Goal: Information Seeking & Learning: Learn about a topic

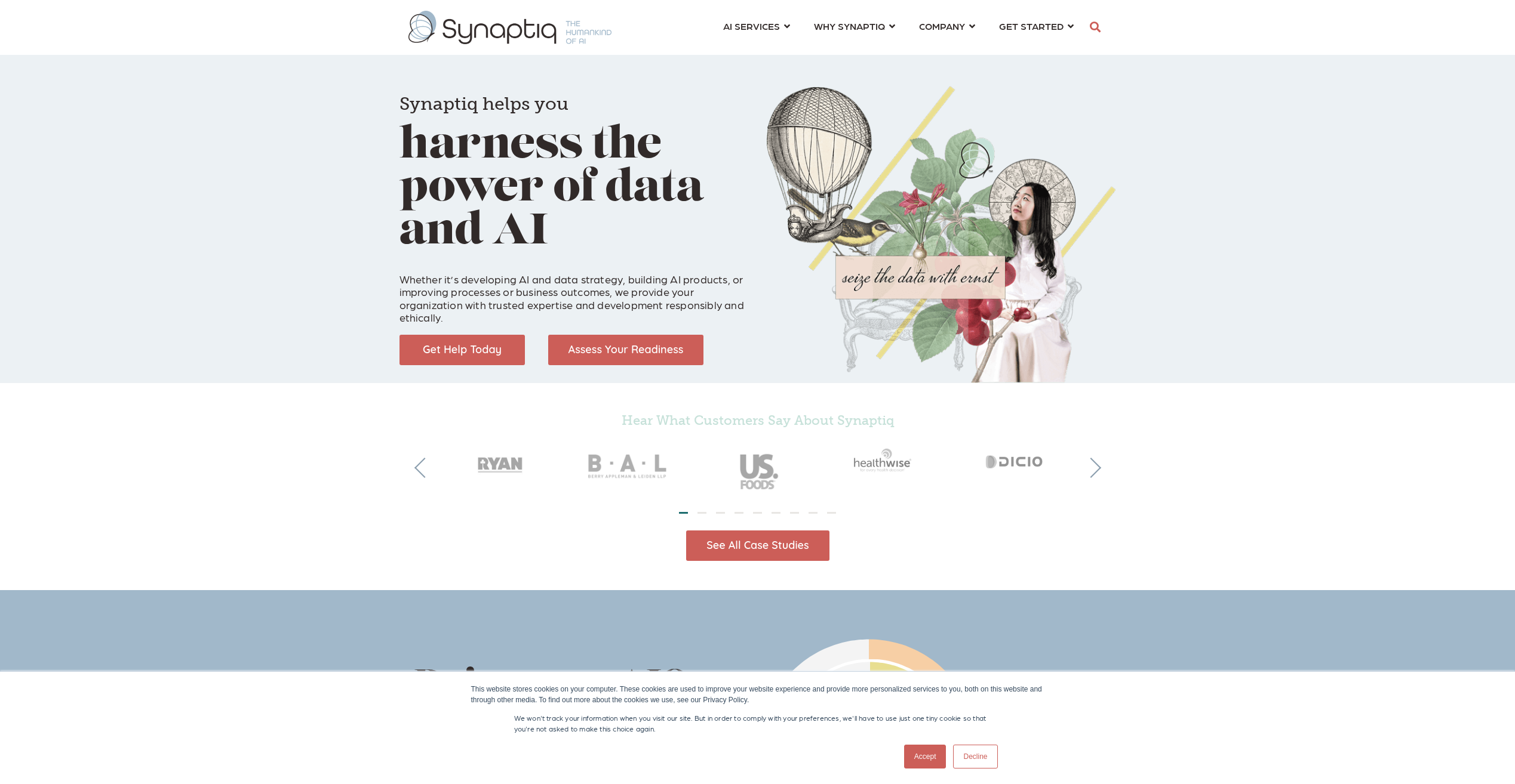
scroll to position [0, 5]
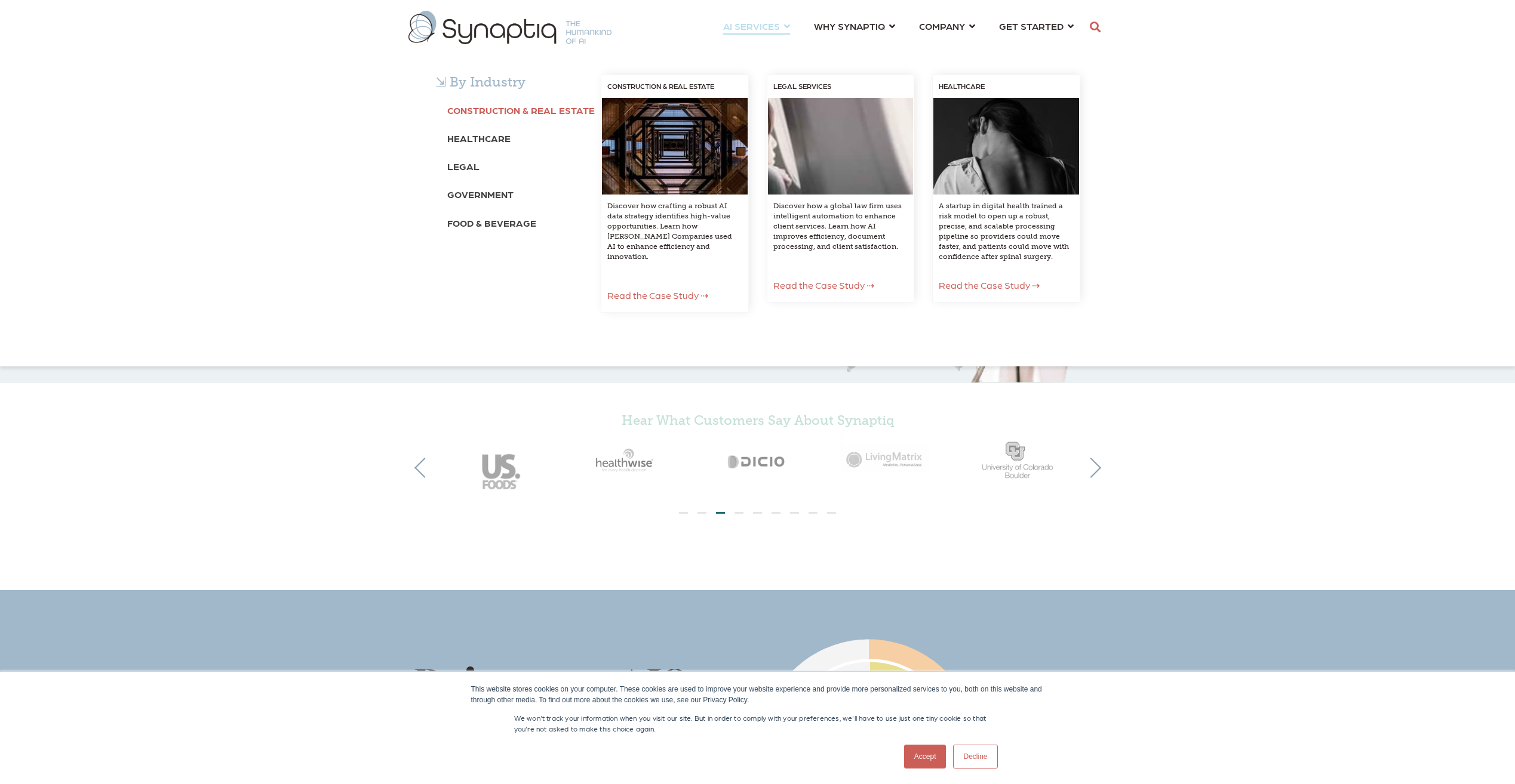
click at [518, 113] on b "Construction & Real Estate" at bounding box center [521, 110] width 148 height 11
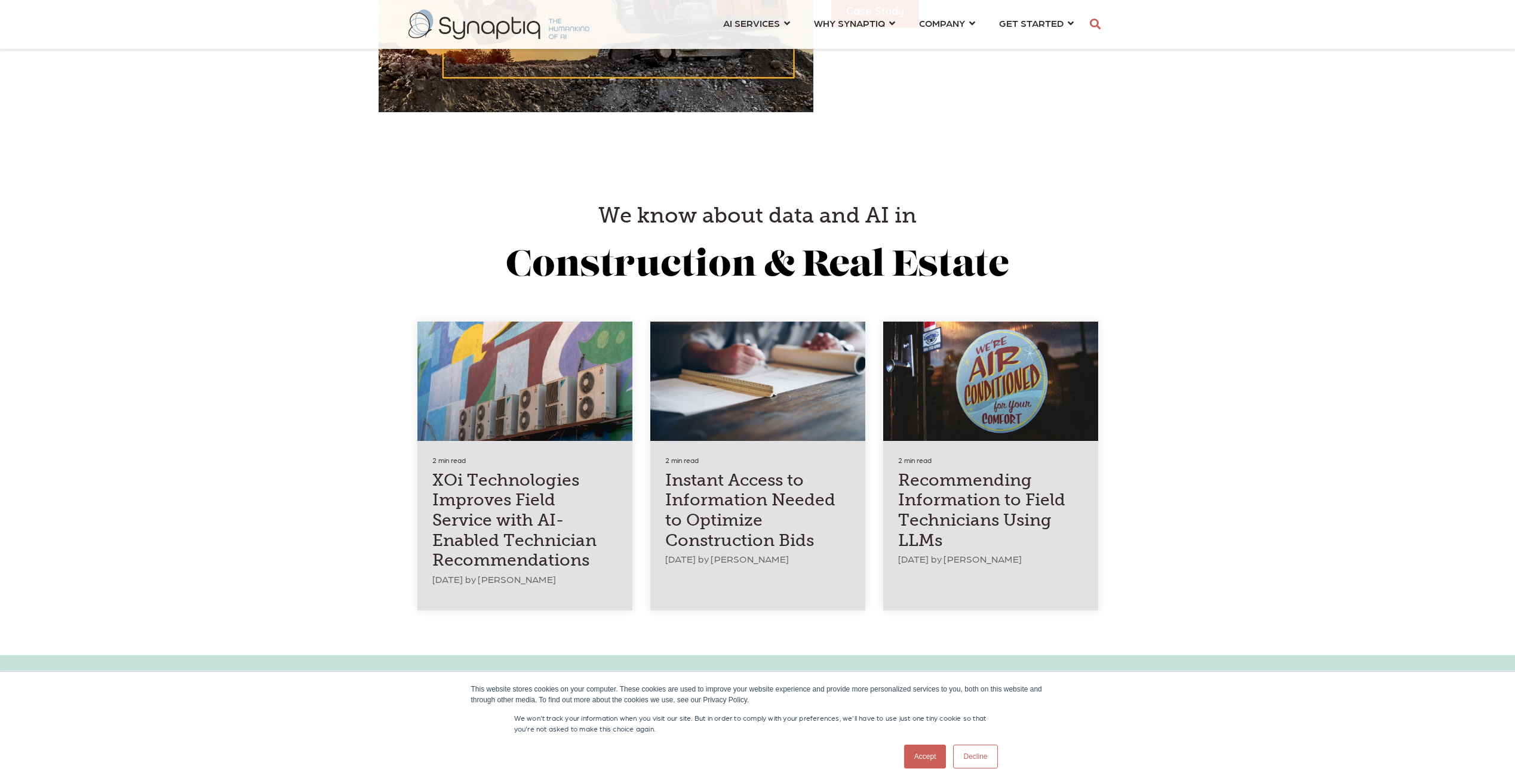
scroll to position [1671, 0]
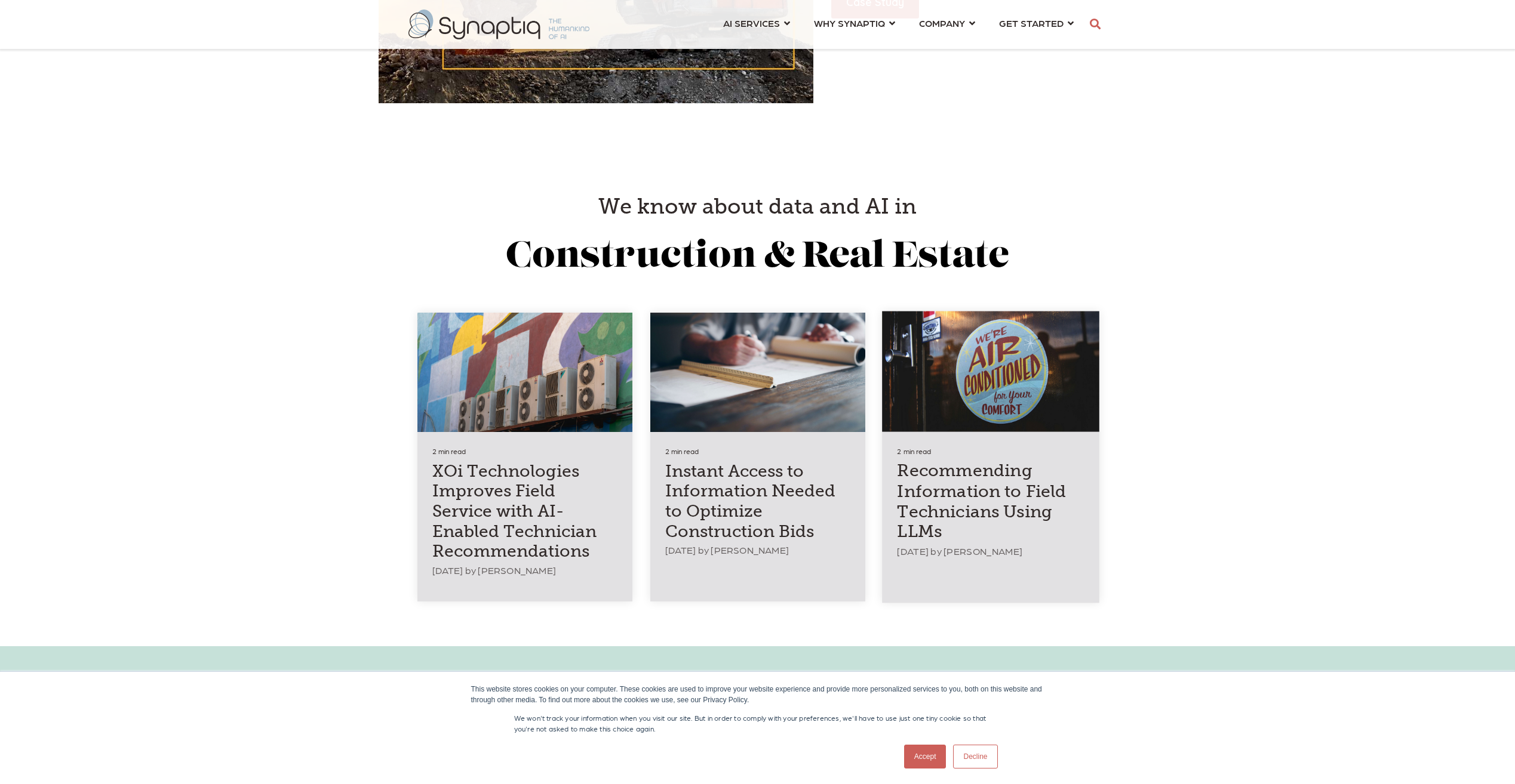
click at [1002, 508] on h4 "Recommending Information to Field Technicians Using LLMs" at bounding box center [990, 502] width 187 height 81
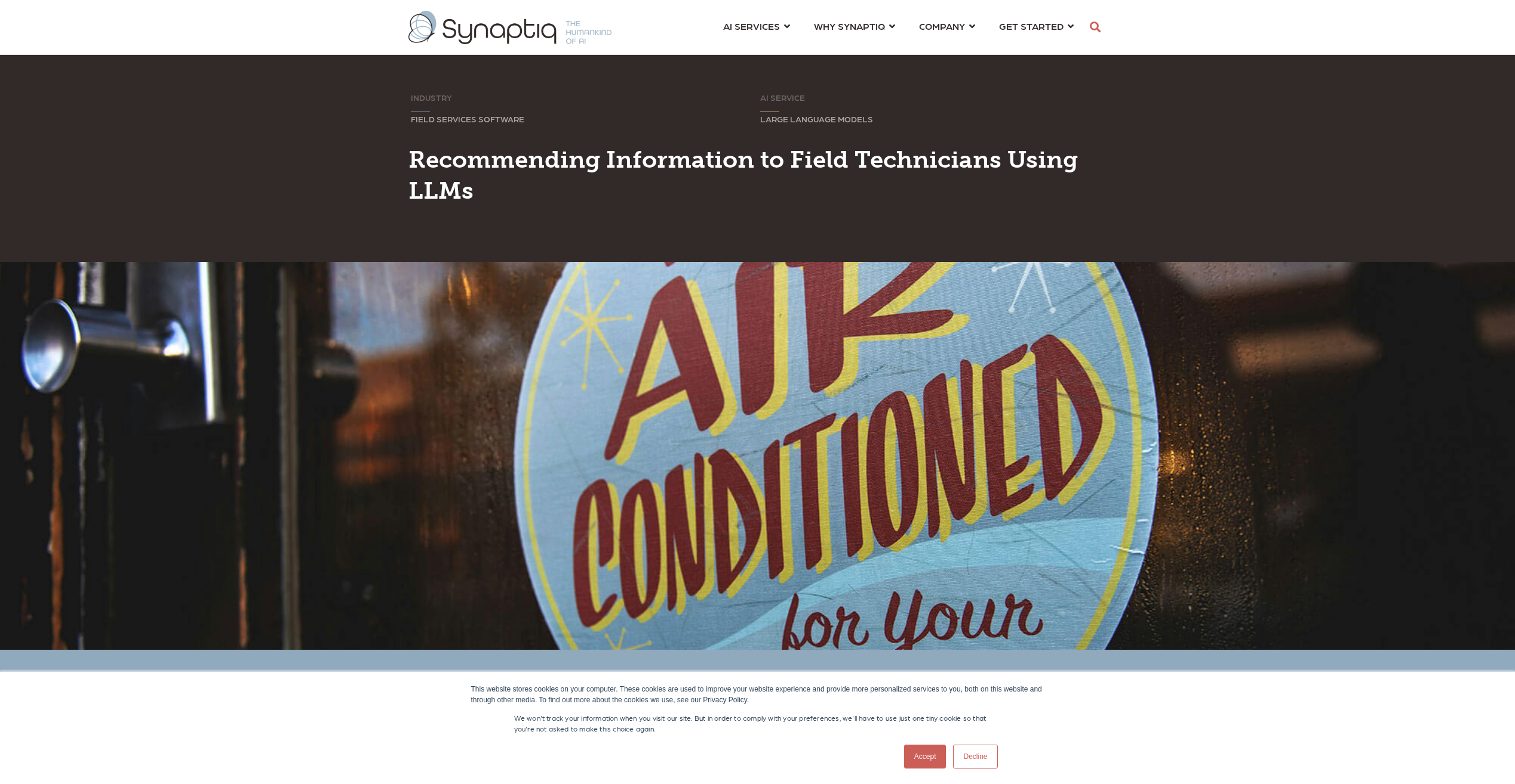
scroll to position [0, 5]
click at [915, 752] on link "Accept" at bounding box center [925, 756] width 42 height 24
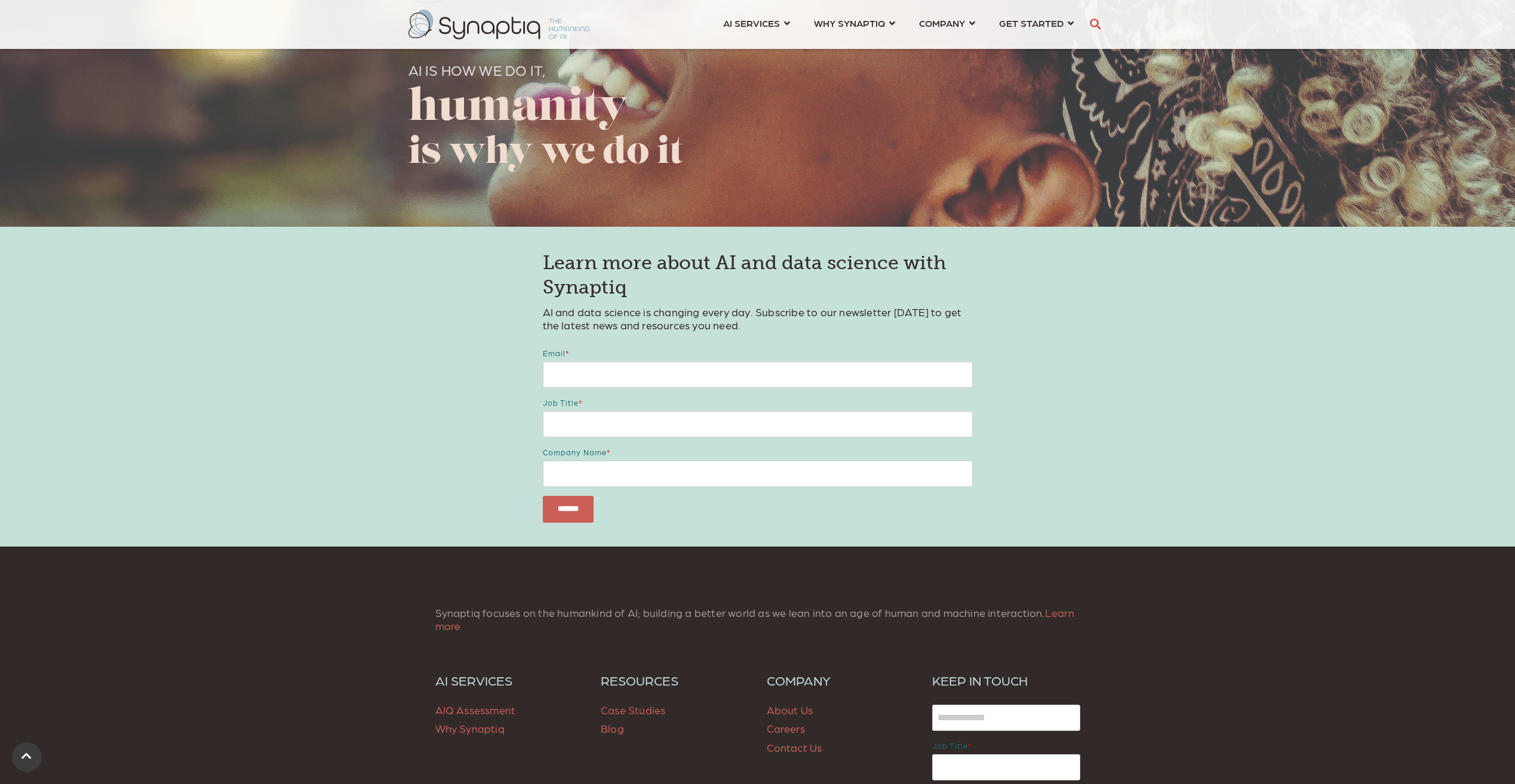
scroll to position [2444, 0]
